Goal: Information Seeking & Learning: Learn about a topic

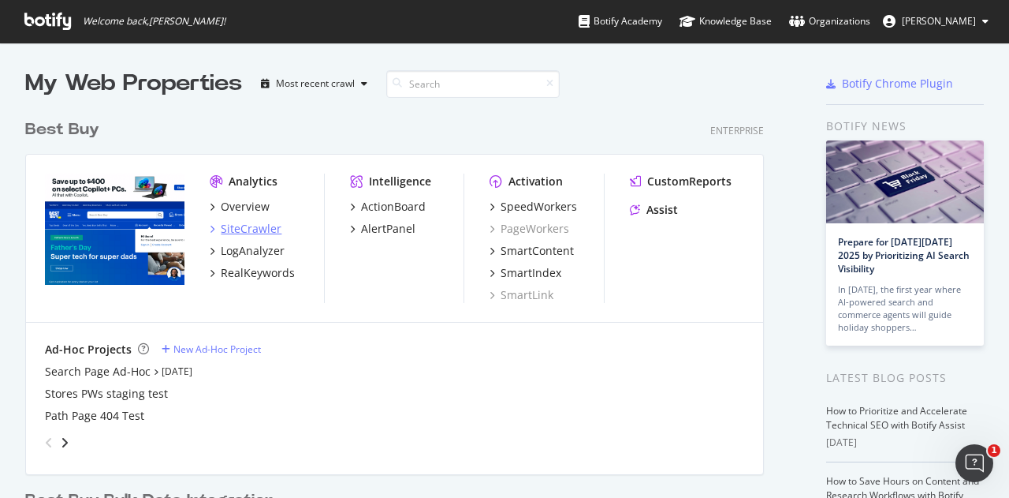
click at [268, 224] on div "SiteCrawler" at bounding box center [251, 229] width 61 height 16
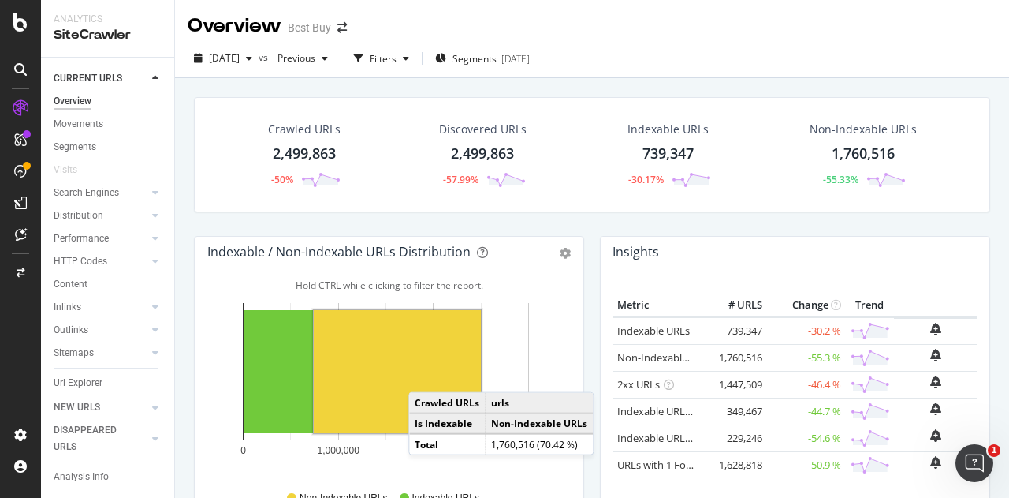
click at [424, 374] on rect "A chart." at bounding box center [397, 371] width 167 height 123
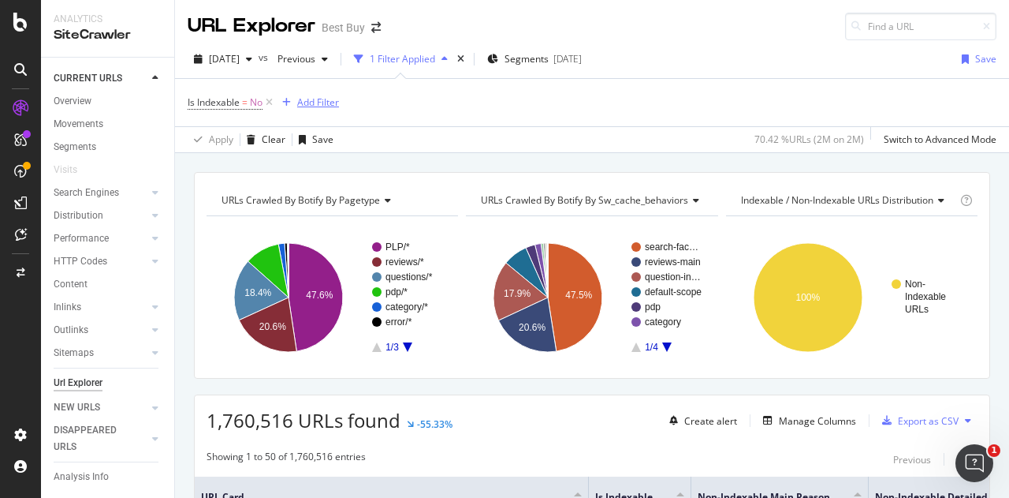
click at [321, 107] on div "Add Filter" at bounding box center [318, 101] width 42 height 13
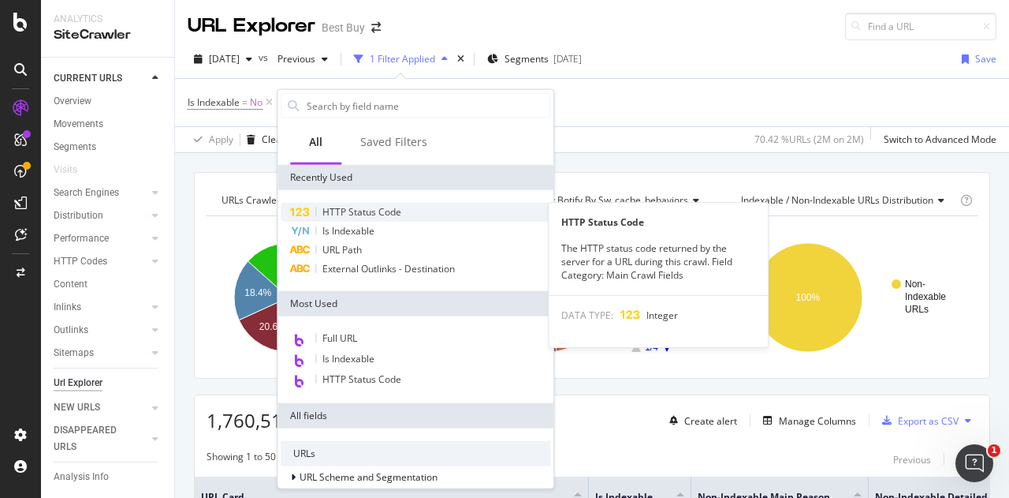
click at [369, 211] on span "HTTP Status Code" at bounding box center [362, 211] width 79 height 13
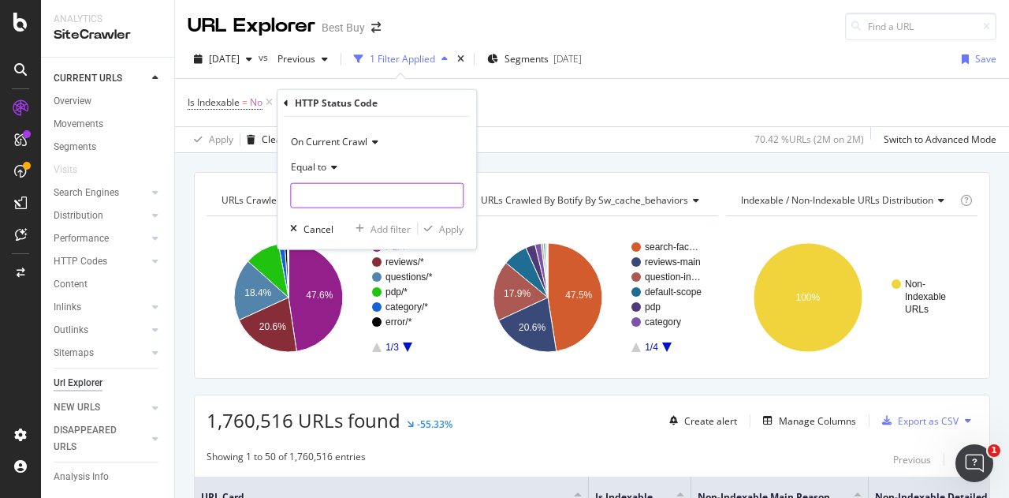
click at [345, 193] on input "number" at bounding box center [376, 195] width 173 height 25
type input "403"
click at [350, 214] on span "403" at bounding box center [347, 216] width 105 height 13
click at [456, 234] on div "Apply" at bounding box center [451, 228] width 24 height 13
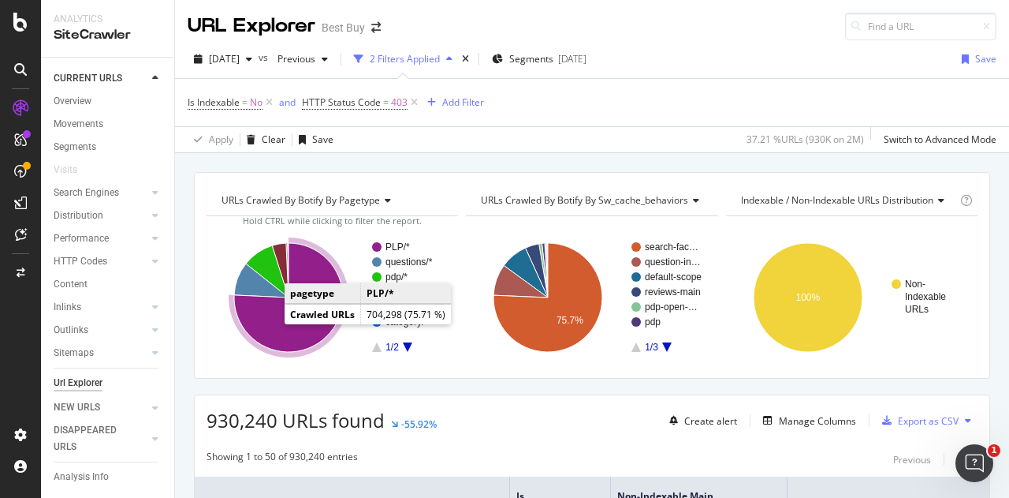
click at [269, 324] on icon "A chart." at bounding box center [288, 297] width 109 height 109
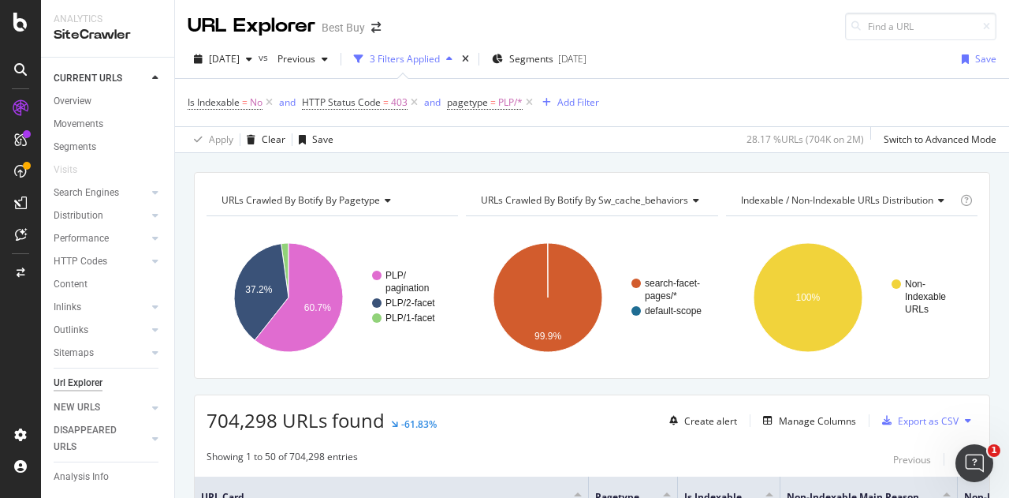
scroll to position [315, 0]
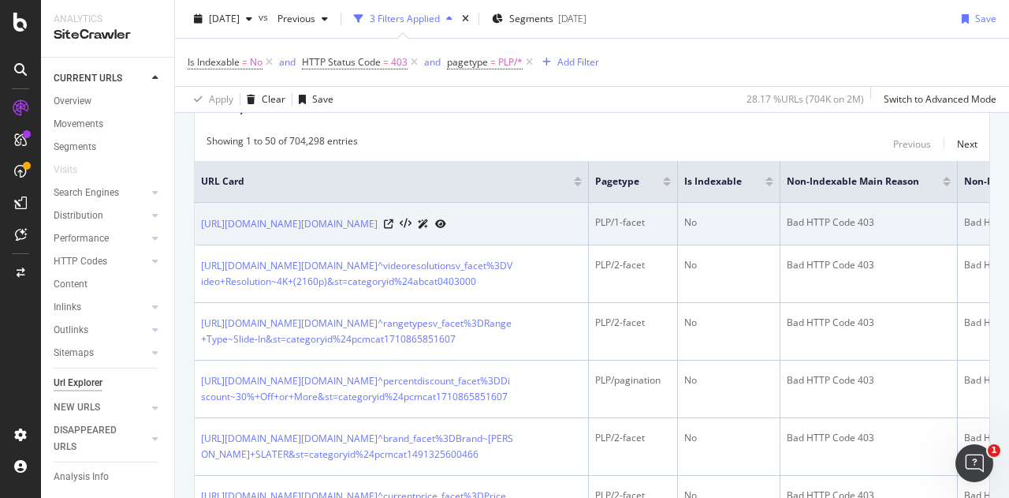
click at [446, 229] on icon at bounding box center [440, 223] width 11 height 9
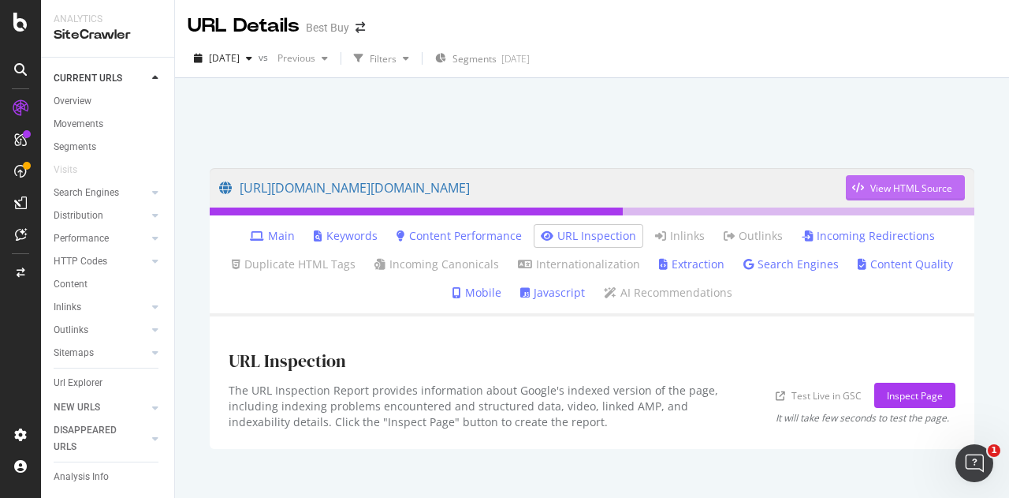
click at [878, 188] on div "View HTML Source" at bounding box center [912, 187] width 82 height 13
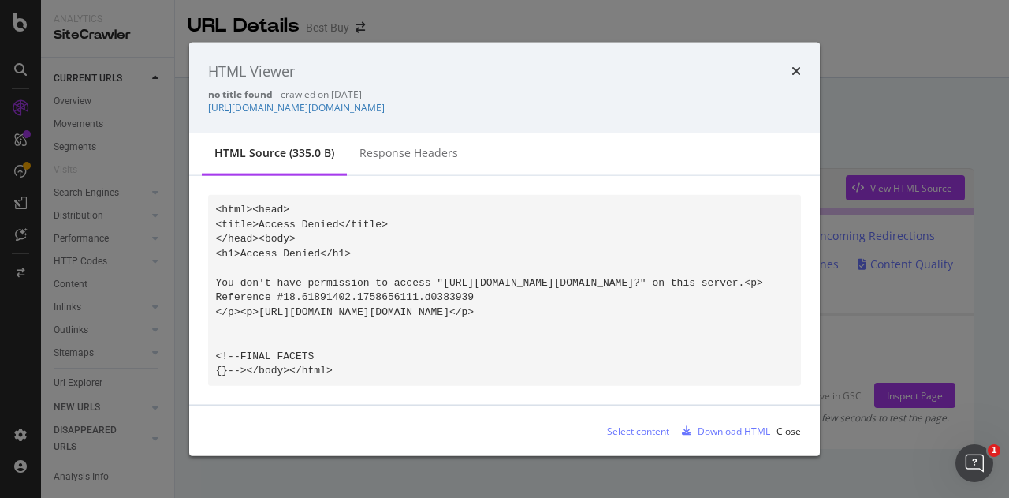
drag, startPoint x: 337, startPoint y: 377, endPoint x: 203, endPoint y: 210, distance: 214.3
click at [203, 210] on div "<html><head> <title>Access Denied</title> </head><body> <h1>Access Denied</h1> …" at bounding box center [504, 290] width 631 height 229
click at [636, 241] on pre "<html><head> <title>Access Denied</title> </head><body> <h1>Access Denied</h1> …" at bounding box center [504, 290] width 593 height 191
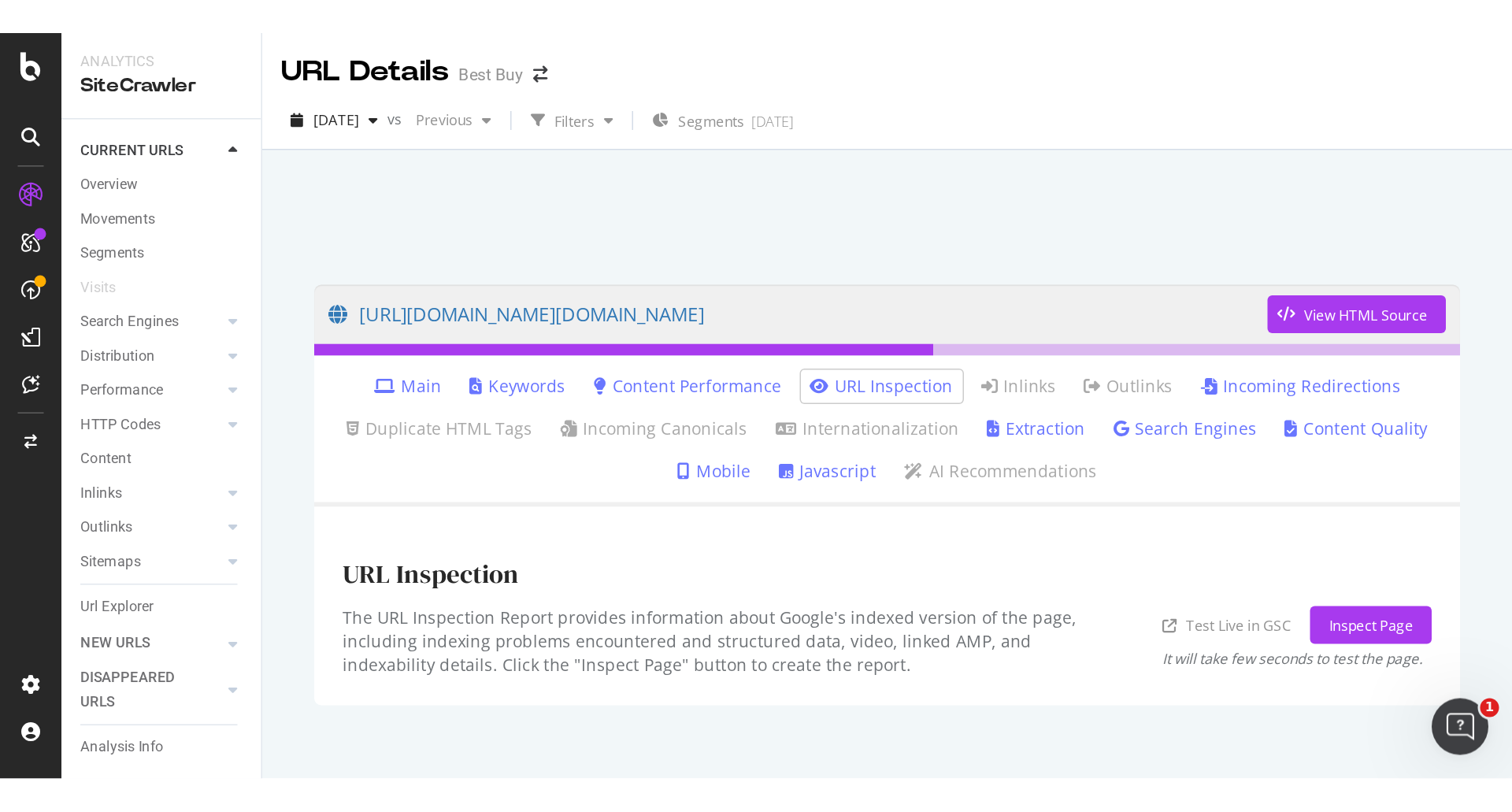
scroll to position [22, 0]
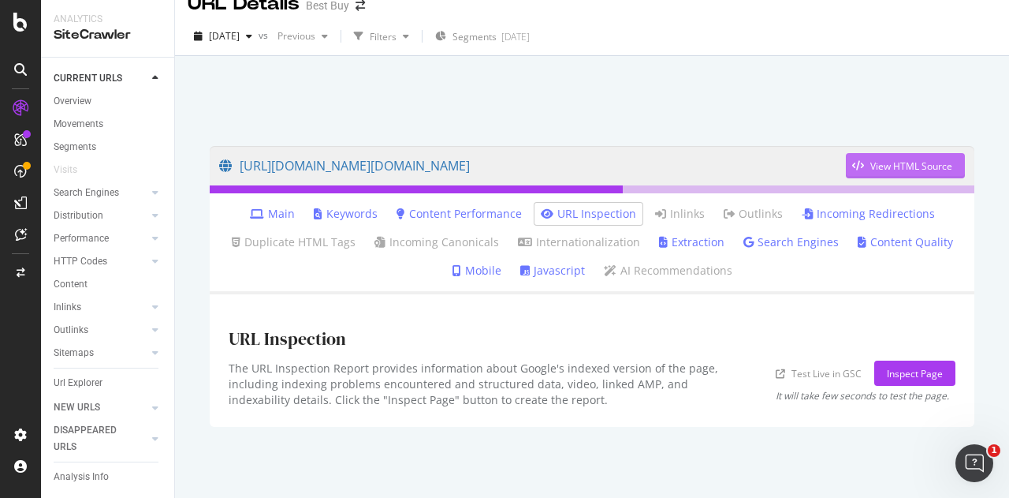
click at [871, 162] on div "View HTML Source" at bounding box center [912, 165] width 82 height 13
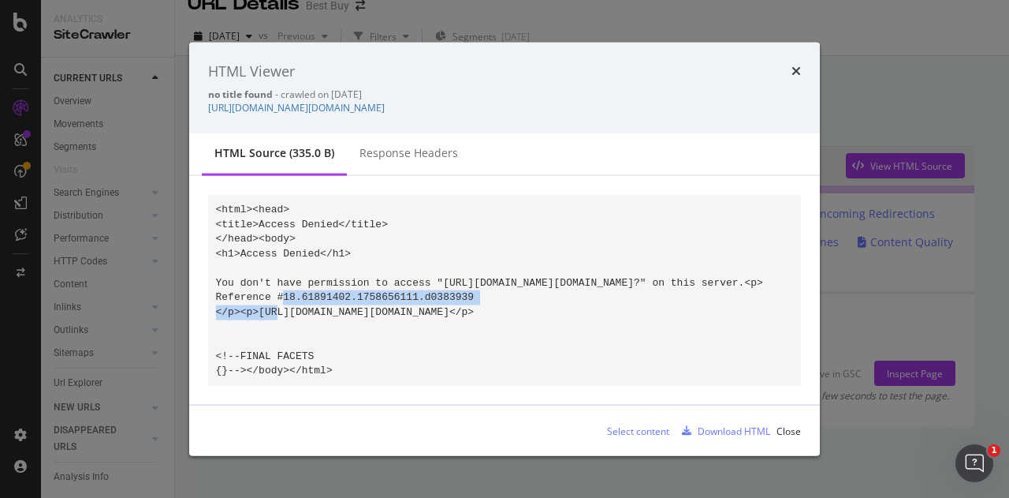
drag, startPoint x: 451, startPoint y: 302, endPoint x: 211, endPoint y: 300, distance: 239.7
click at [211, 300] on pre "<html><head> <title>Access Denied</title> </head><body> <h1>Access Denied</h1> …" at bounding box center [504, 290] width 593 height 191
copy code "Reference #18.61891402.1758656111.d0383939"
click at [490, 300] on pre "<html><head> <title>Access Denied</title> </head><body> <h1>Access Denied</h1> …" at bounding box center [504, 290] width 593 height 191
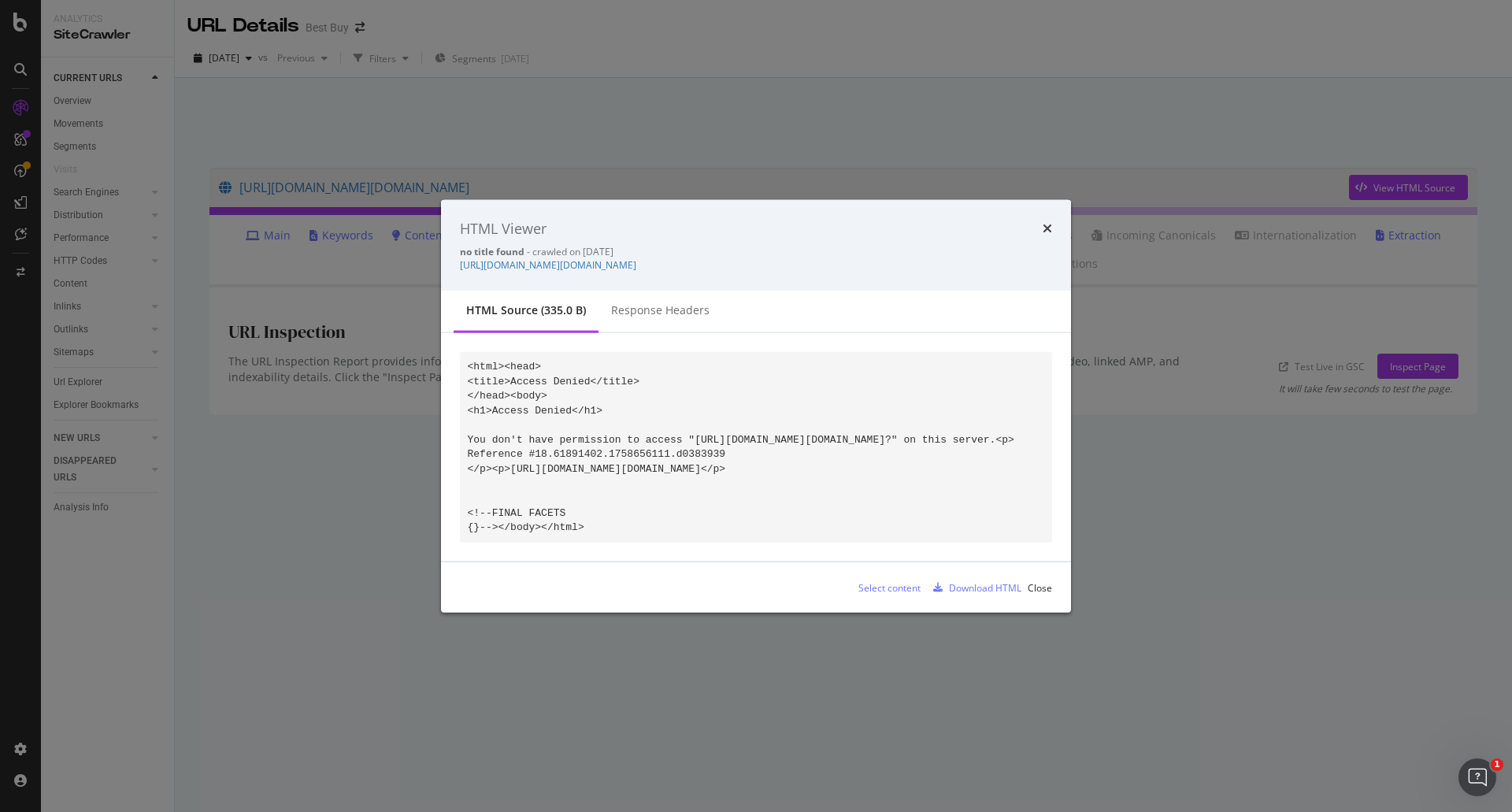
scroll to position [0, 0]
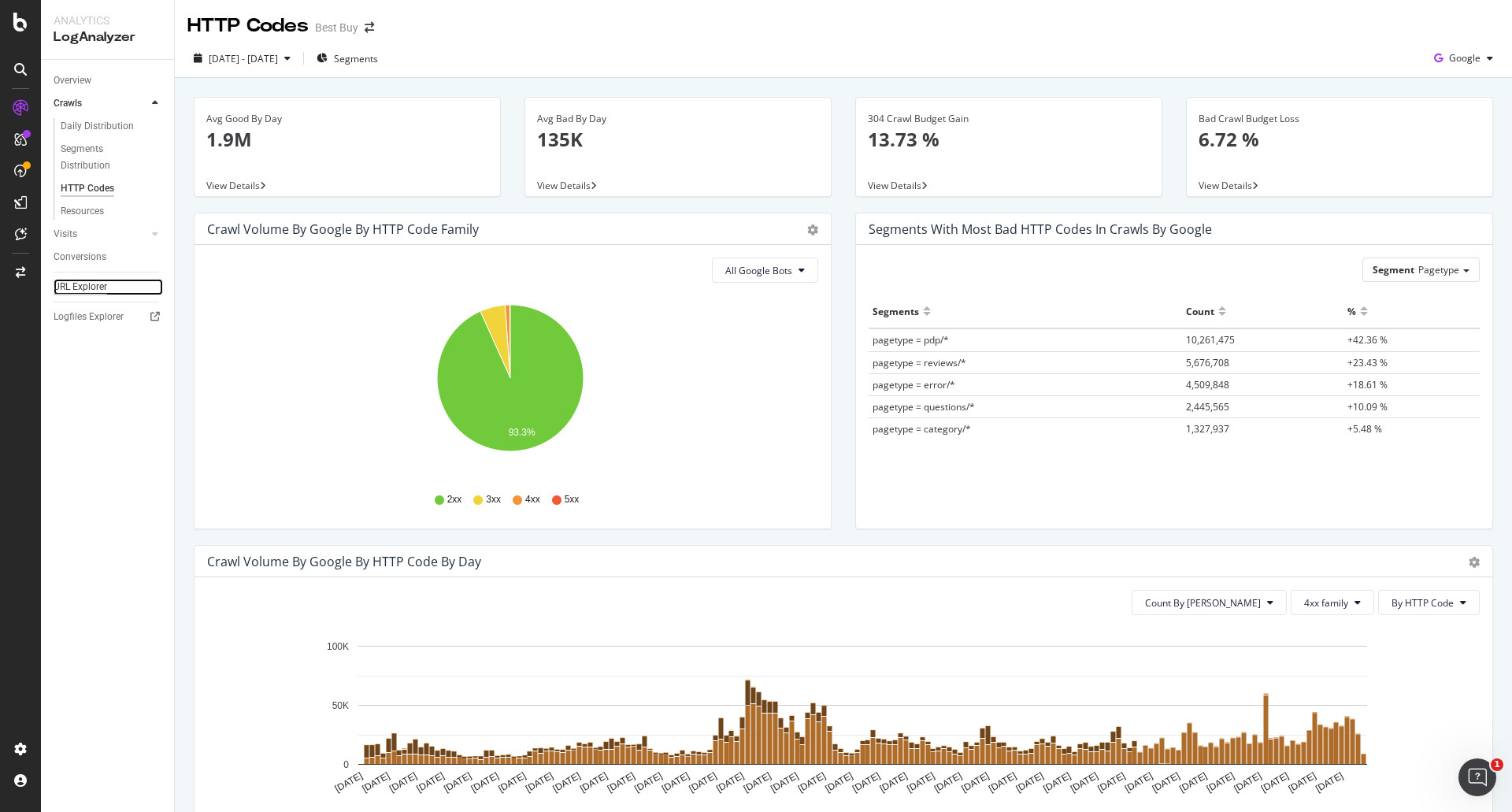
click at [88, 282] on div "URL Explorer" at bounding box center [81, 287] width 54 height 17
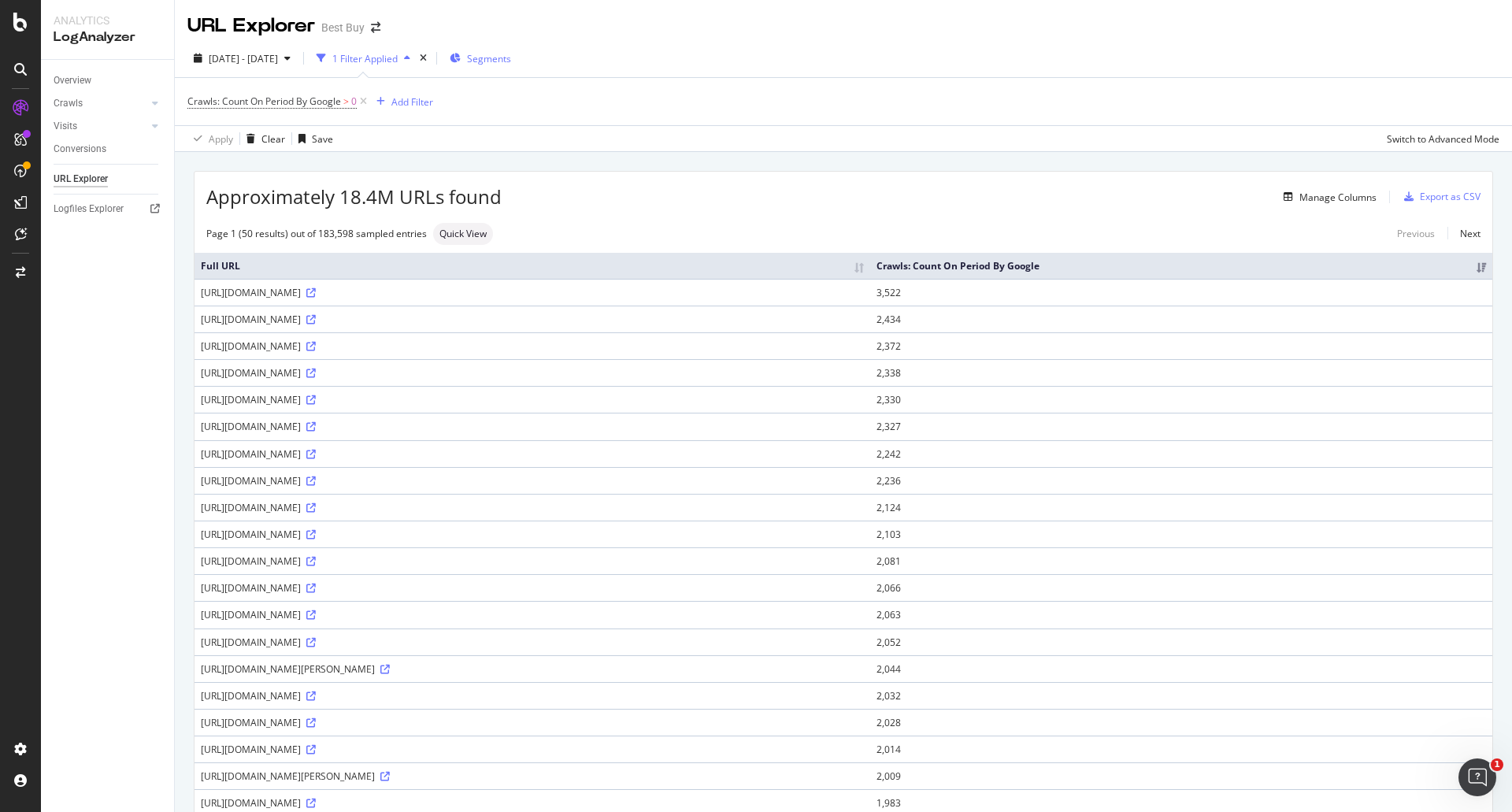
click at [511, 62] on span "Segments" at bounding box center [489, 58] width 44 height 13
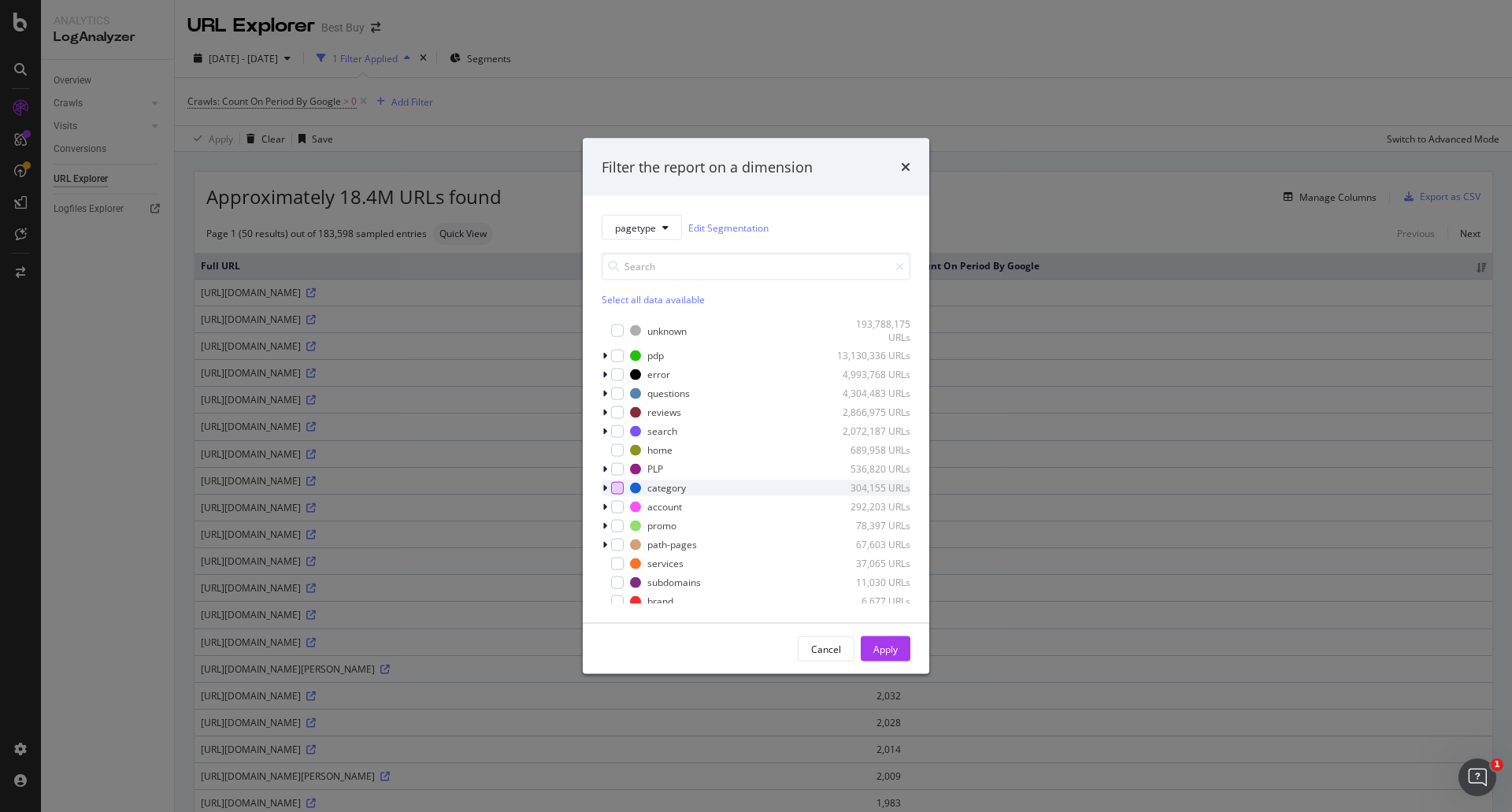
drag, startPoint x: 616, startPoint y: 482, endPoint x: 621, endPoint y: 490, distance: 9.4
click at [616, 482] on div "modal" at bounding box center [617, 487] width 13 height 13
click at [896, 649] on div "Apply" at bounding box center [885, 648] width 24 height 13
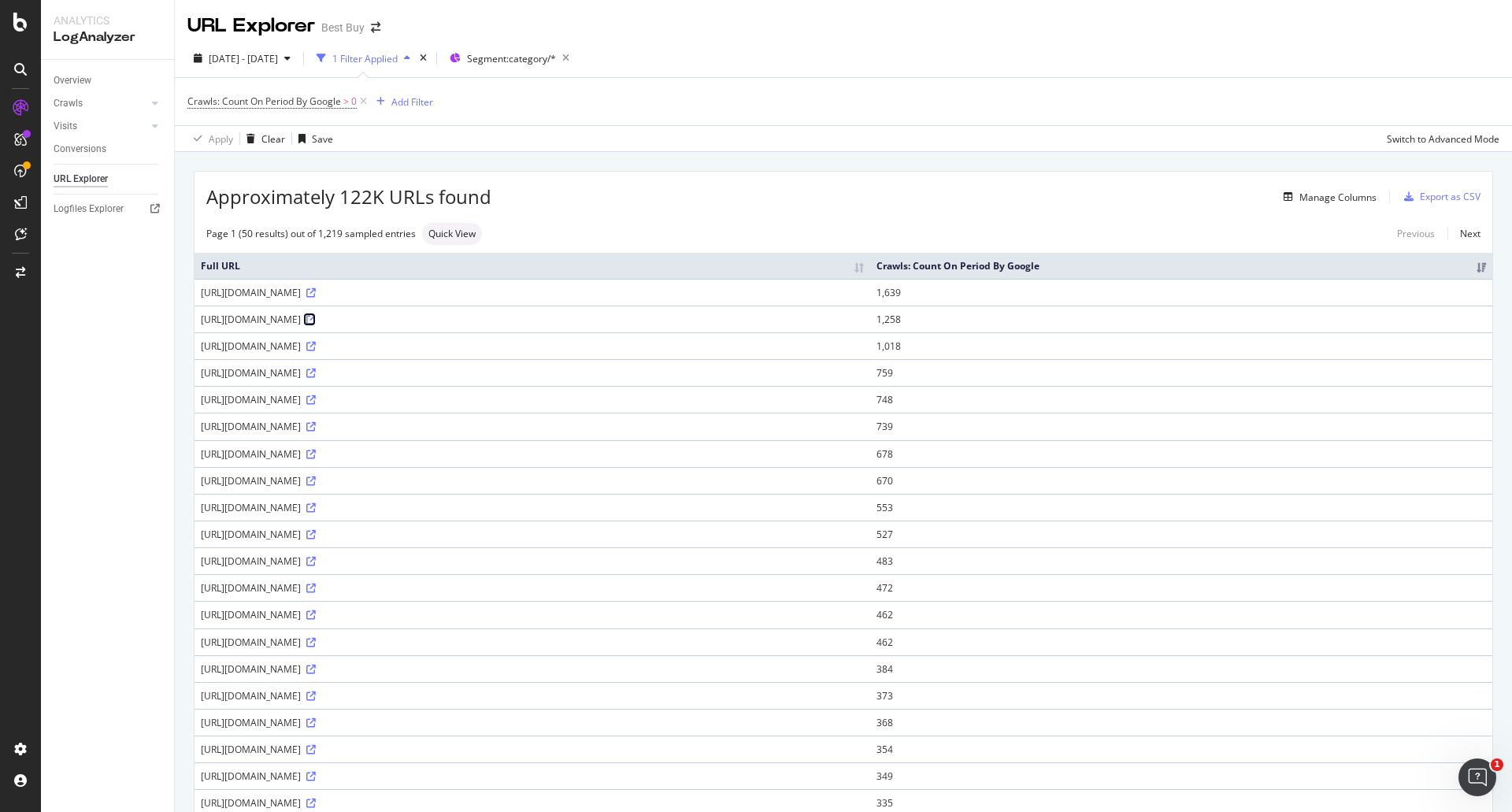
click at [316, 319] on icon at bounding box center [311, 319] width 9 height 9
click at [110, 224] on div "RealKeywords" at bounding box center [93, 231] width 70 height 16
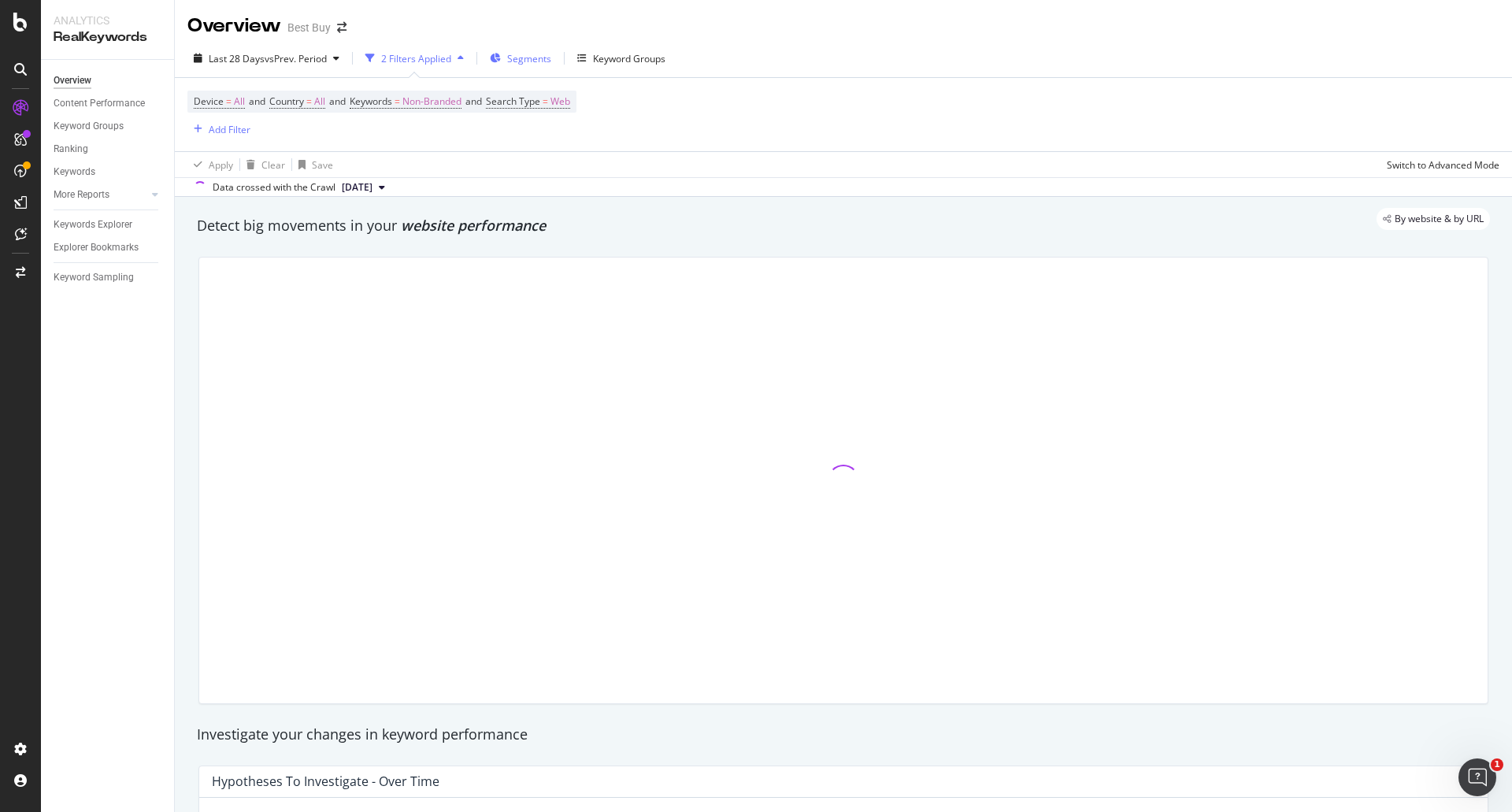
click at [534, 69] on div "Segments" at bounding box center [520, 59] width 62 height 24
